Goal: Find specific page/section: Find specific page/section

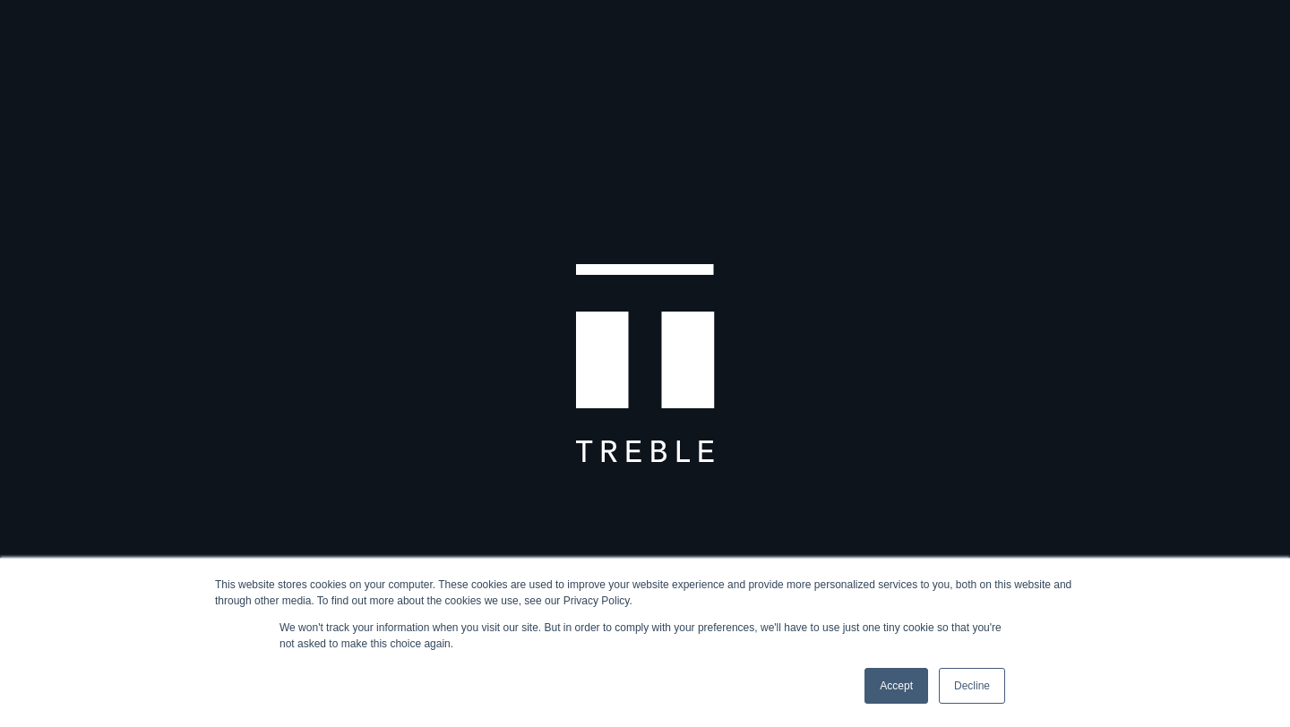
scroll to position [23, 0]
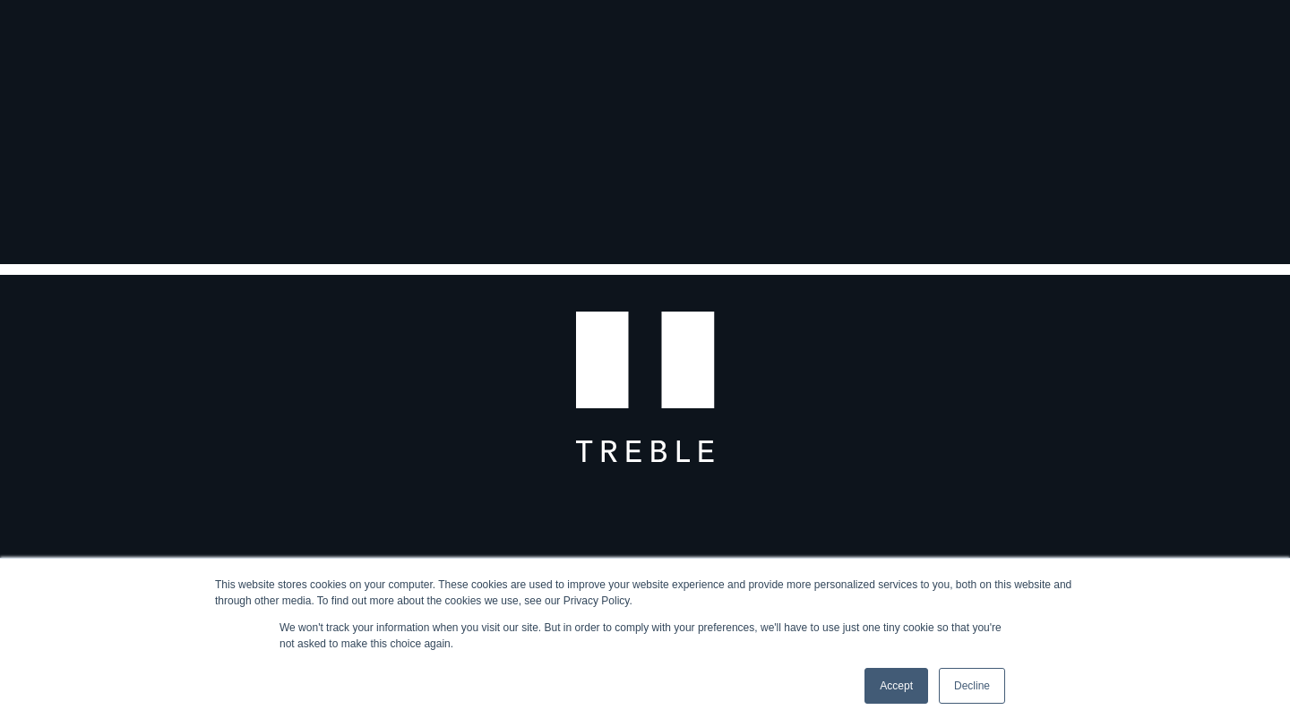
click at [882, 698] on link "Accept" at bounding box center [896, 686] width 64 height 36
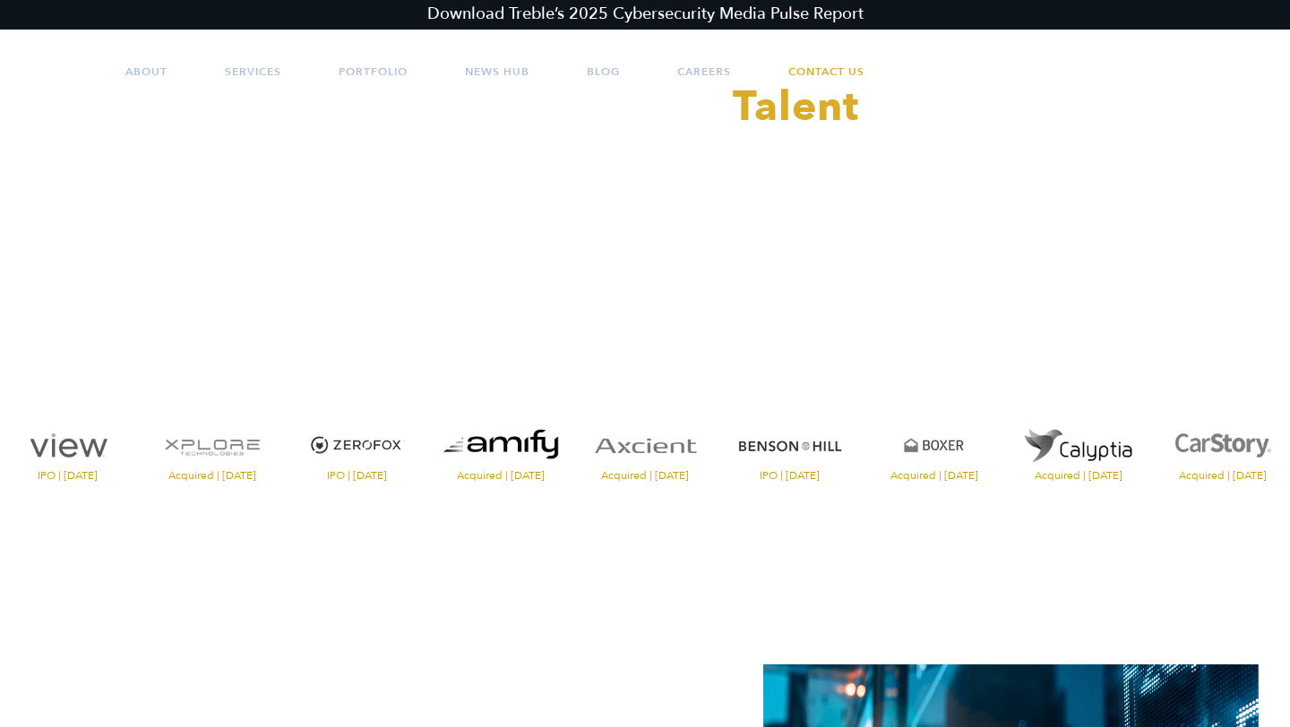
scroll to position [0, 0]
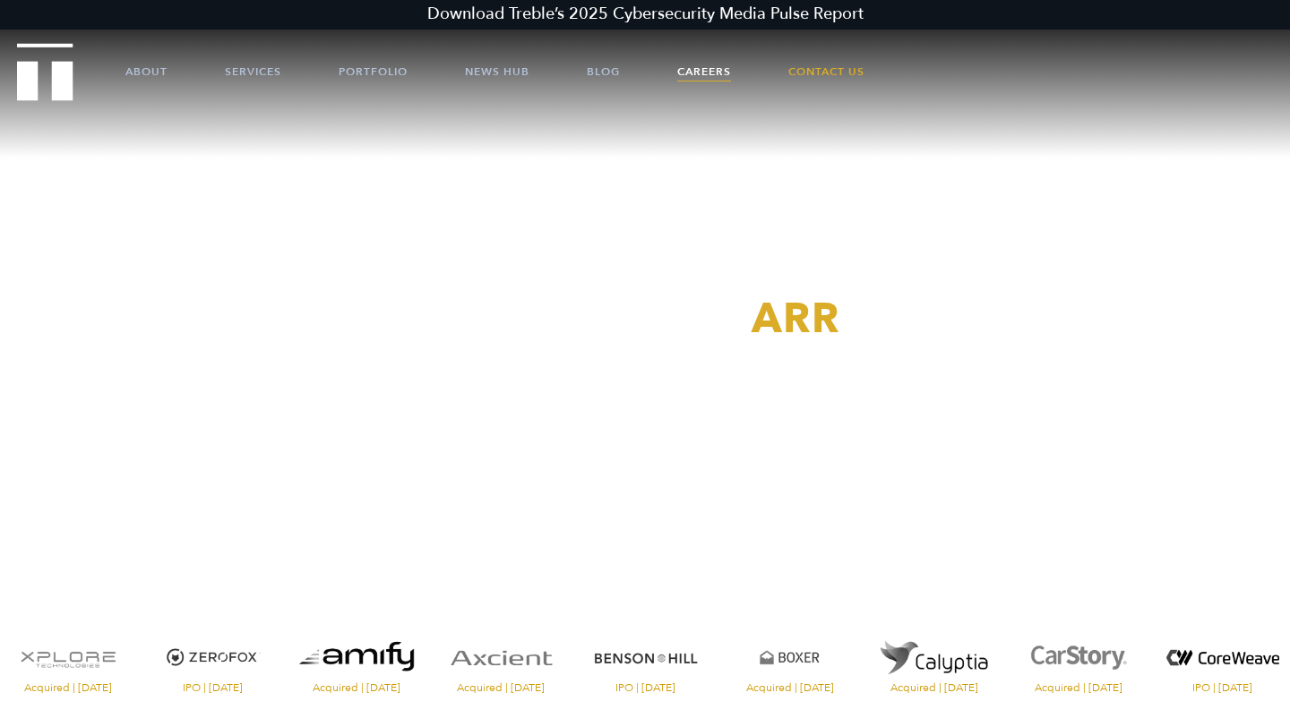
click at [715, 63] on link "Careers" at bounding box center [704, 72] width 54 height 54
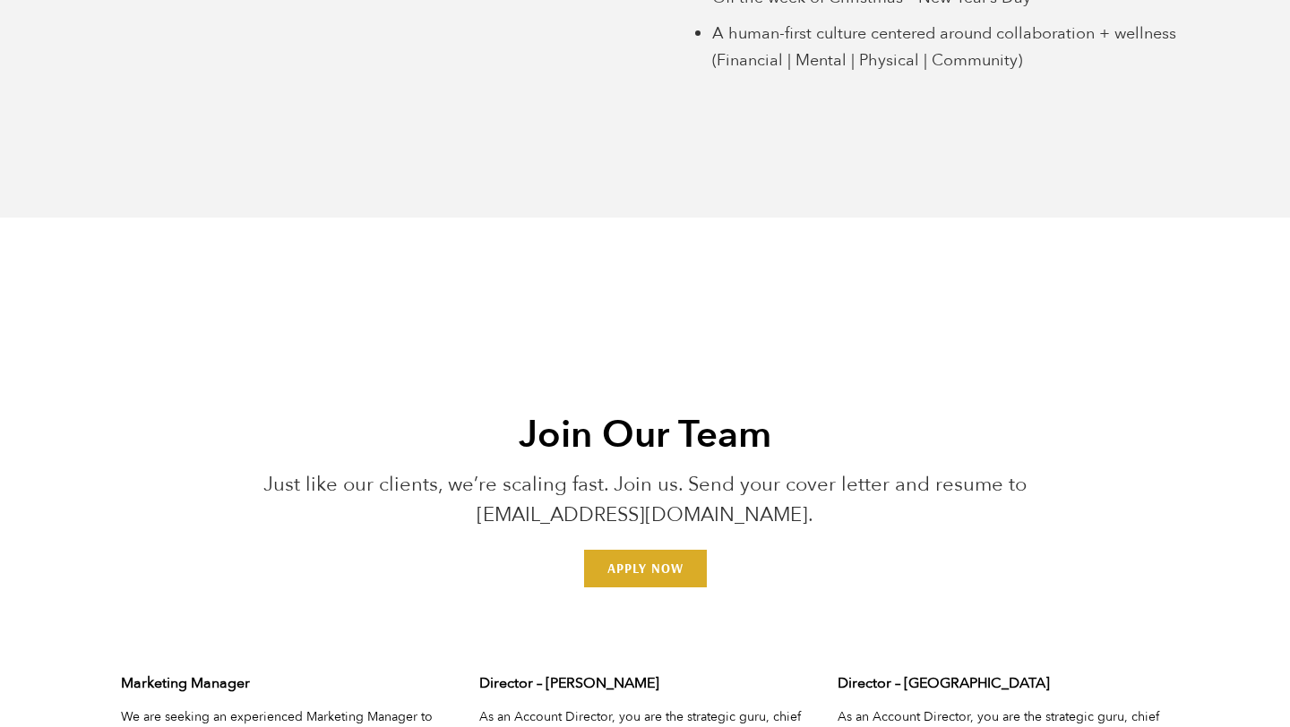
scroll to position [5358, 0]
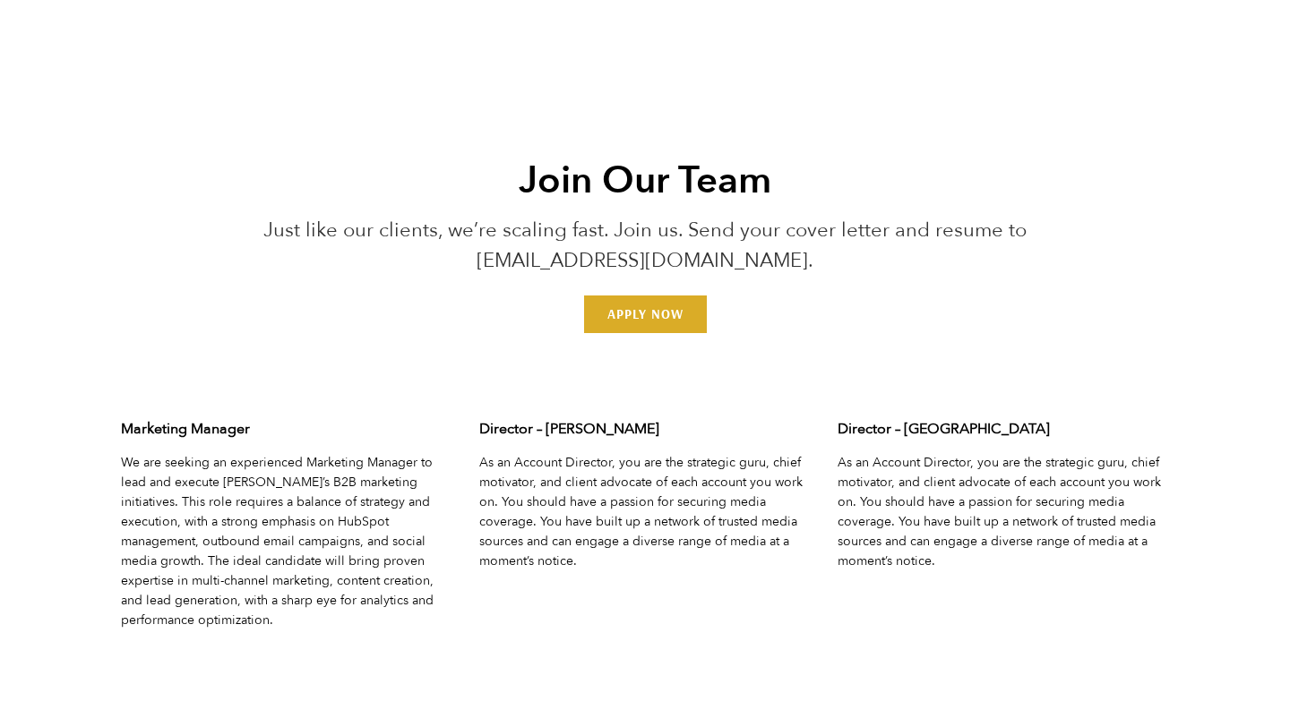
click at [647, 334] on div "Join Our Team Just like our clients, we’re scaling fast. Join us. Send your cov…" at bounding box center [645, 656] width 1290 height 1028
click at [646, 326] on link "Apply Now" at bounding box center [645, 315] width 123 height 38
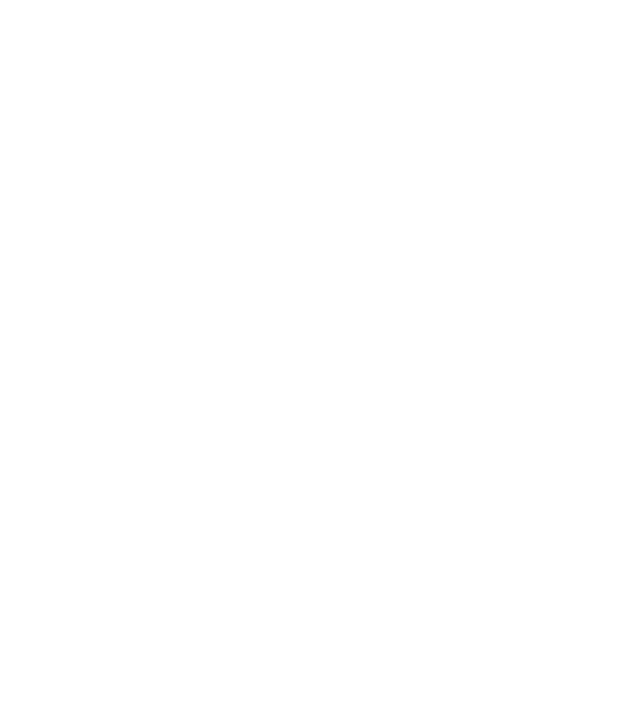
scroll to position [5284, 0]
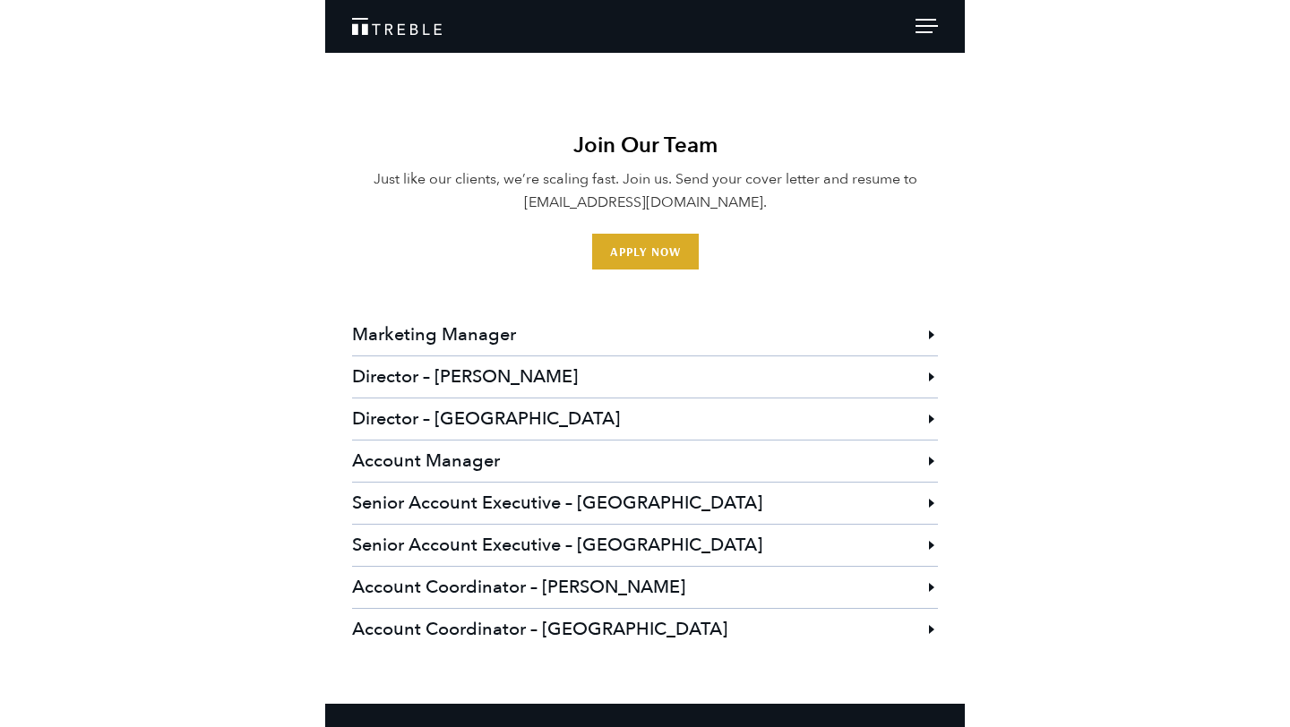
scroll to position [4732, 0]
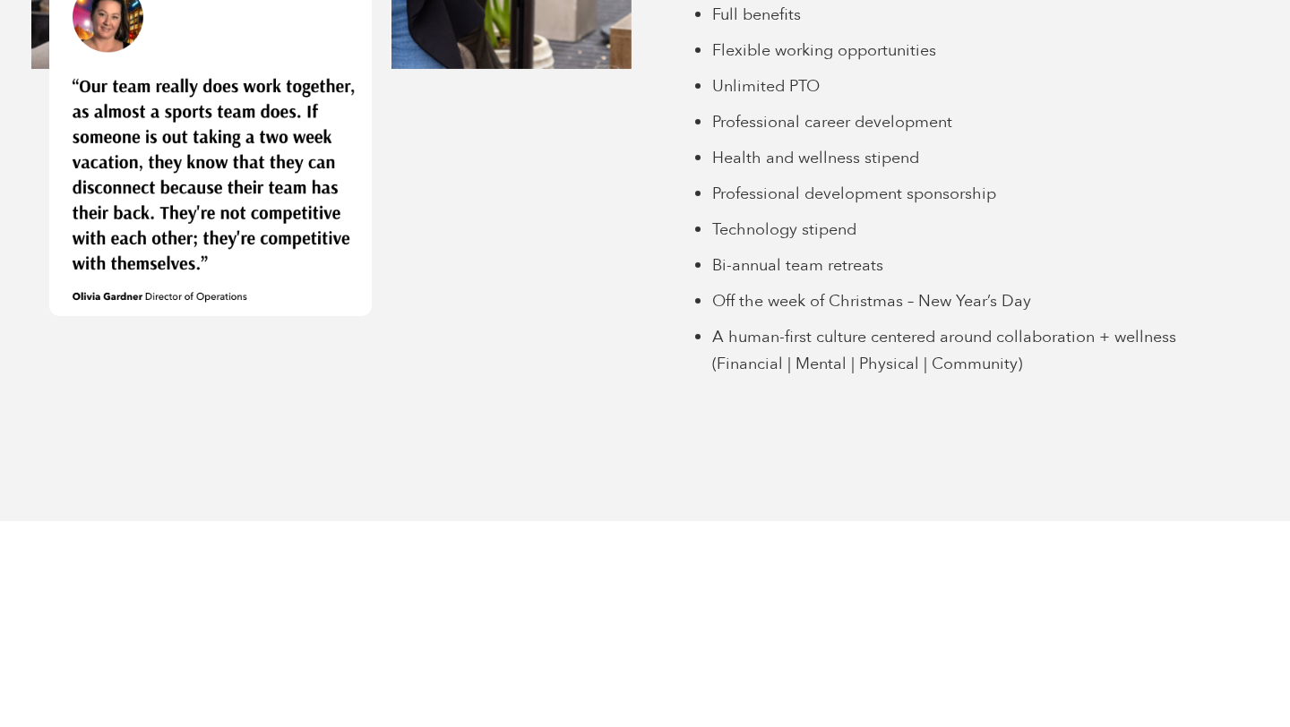
scroll to position [4803, 0]
